Goal: Communication & Community: Participate in discussion

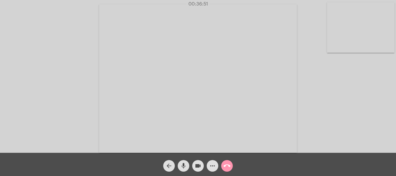
click at [213, 166] on mat-icon "more_horiz" at bounding box center [212, 165] width 7 height 7
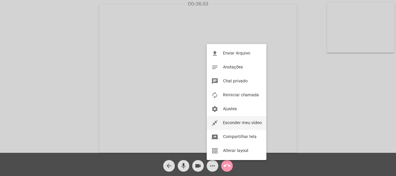
click at [241, 124] on span "Esconder meu vídeo" at bounding box center [242, 123] width 39 height 4
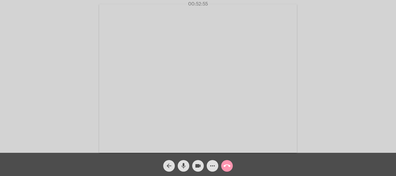
click at [227, 166] on mat-icon "call_end" at bounding box center [227, 165] width 7 height 7
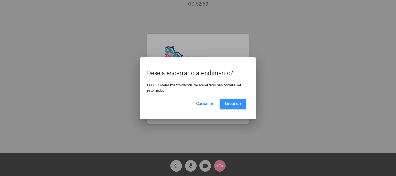
click at [233, 107] on button "Encerrar" at bounding box center [233, 104] width 26 height 10
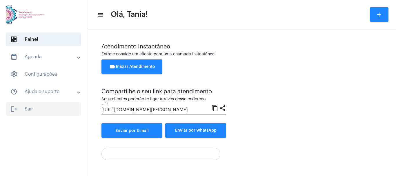
click at [27, 109] on span "logout Sair" at bounding box center [43, 109] width 75 height 14
